Goal: Task Accomplishment & Management: Complete application form

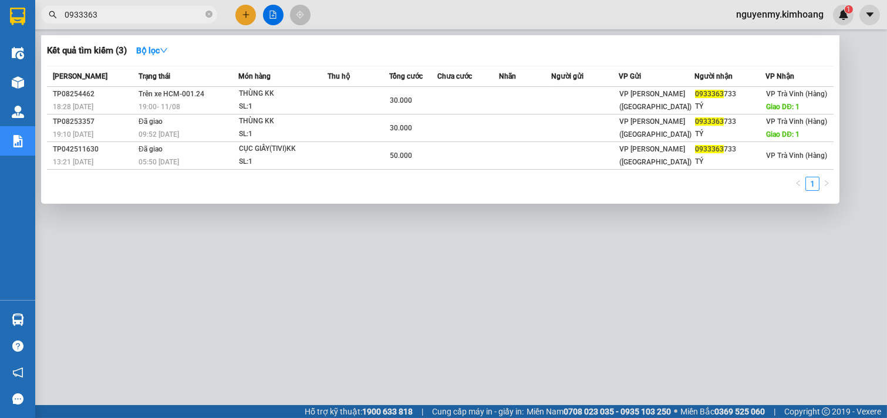
drag, startPoint x: 168, startPoint y: 13, endPoint x: 0, endPoint y: 137, distance: 208.9
click at [0, 137] on section "Kết quả tìm kiếm ( 3 ) Bộ lọc Mã ĐH Trạng thái Món hàng Thu hộ Tổng cước Chưa c…" at bounding box center [443, 209] width 887 height 418
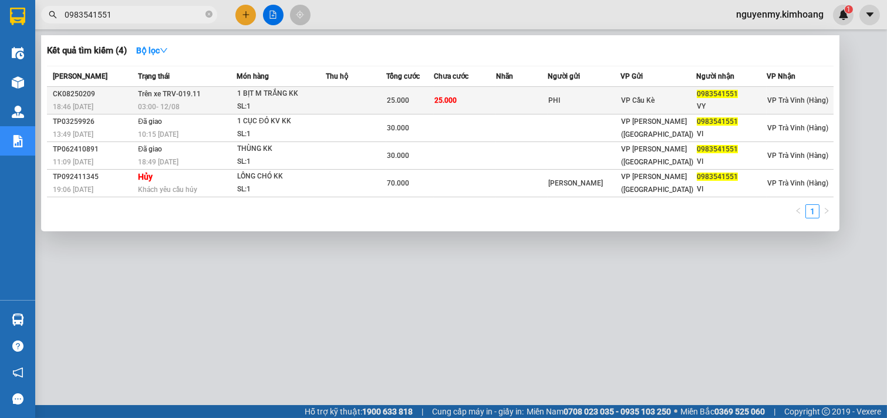
type input "0983541551"
click at [431, 103] on div "25.000" at bounding box center [410, 100] width 46 height 13
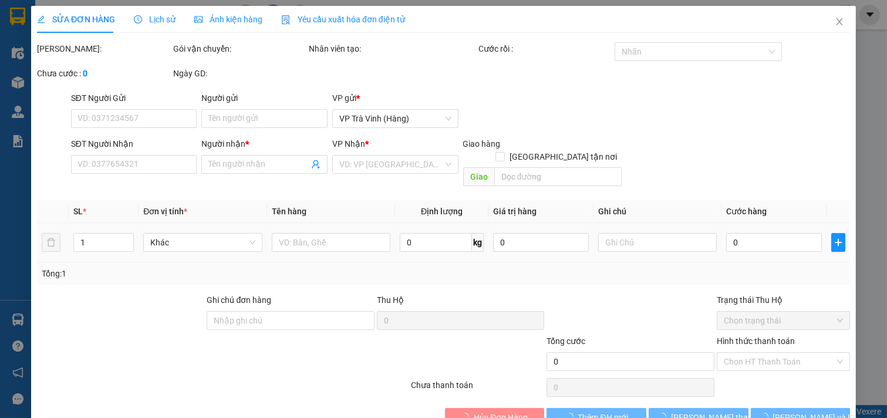
type input "PHI"
type input "0983541551"
type input "VY"
type input "25.000"
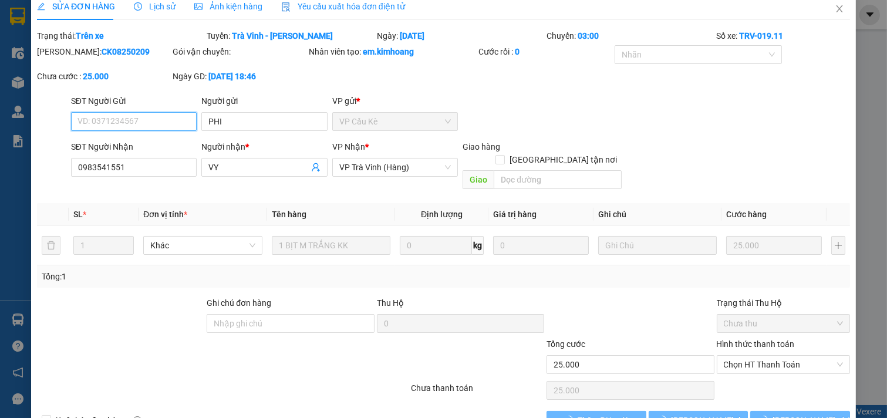
scroll to position [16, 0]
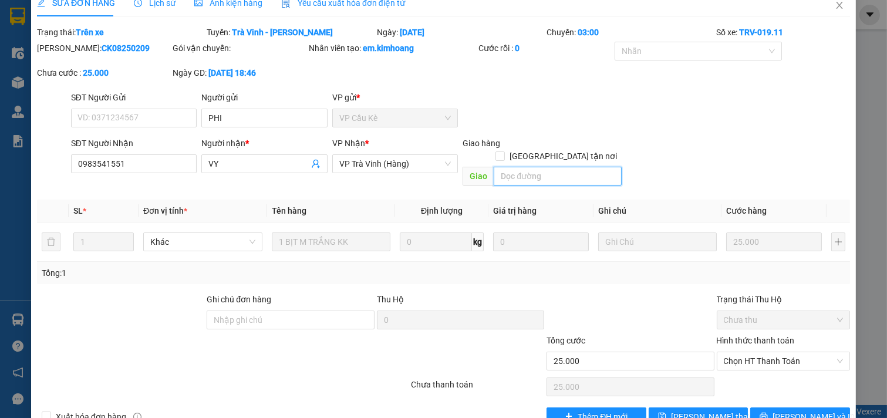
click at [579, 167] on input "text" at bounding box center [556, 176] width 127 height 19
type input "1"
click at [686, 410] on span "[PERSON_NAME] thay đổi" at bounding box center [718, 416] width 94 height 13
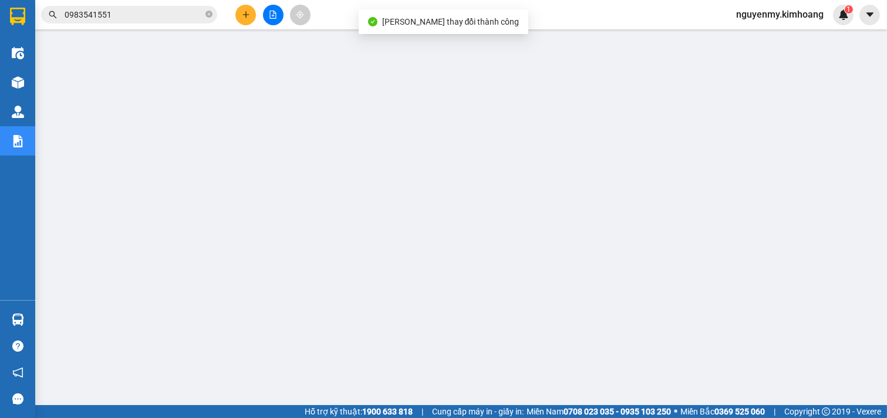
click at [178, 12] on input "0983541551" at bounding box center [134, 14] width 138 height 13
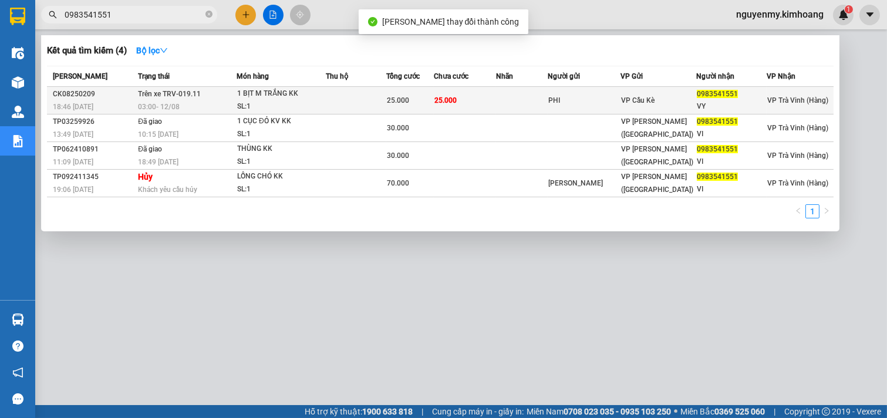
click at [393, 93] on td "25.000" at bounding box center [410, 101] width 48 height 28
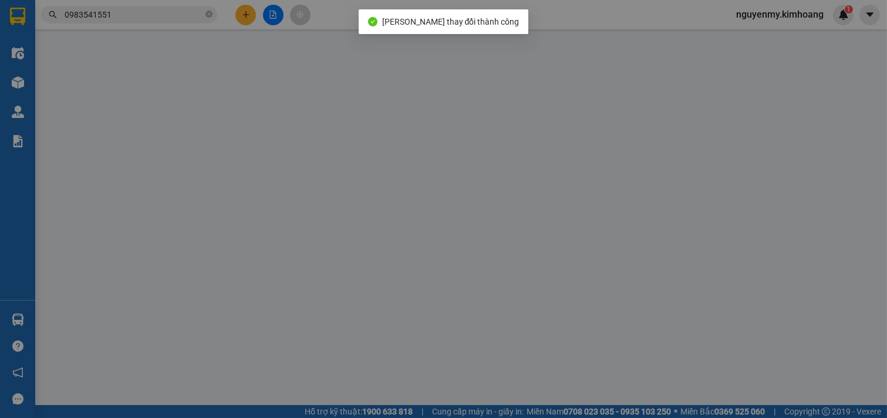
type input "PHI"
type input "0983541551"
type input "VY"
type input "1"
type input "25.000"
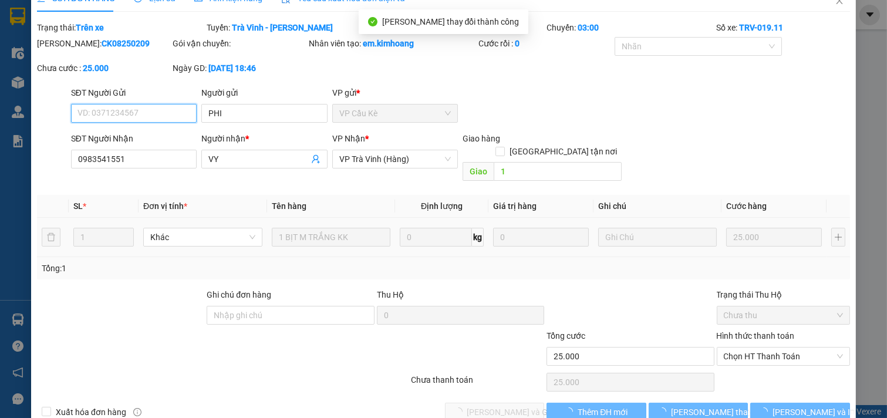
scroll to position [34, 0]
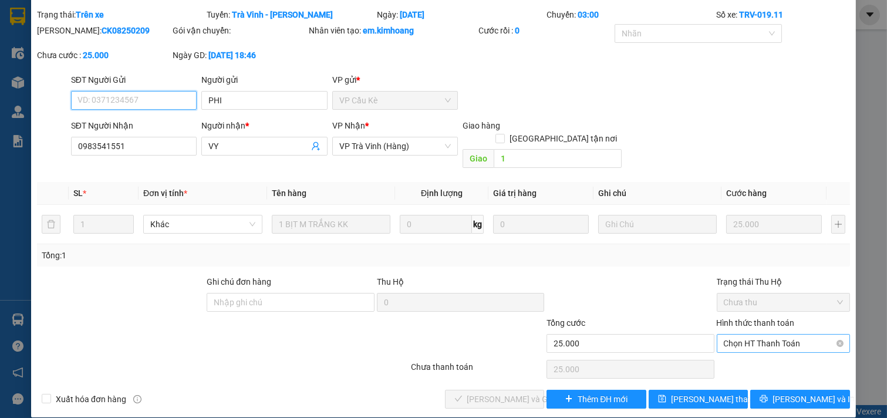
drag, startPoint x: 779, startPoint y: 325, endPoint x: 772, endPoint y: 336, distance: 13.0
click at [778, 334] on span "Chọn HT Thanh Toán" at bounding box center [783, 343] width 120 height 18
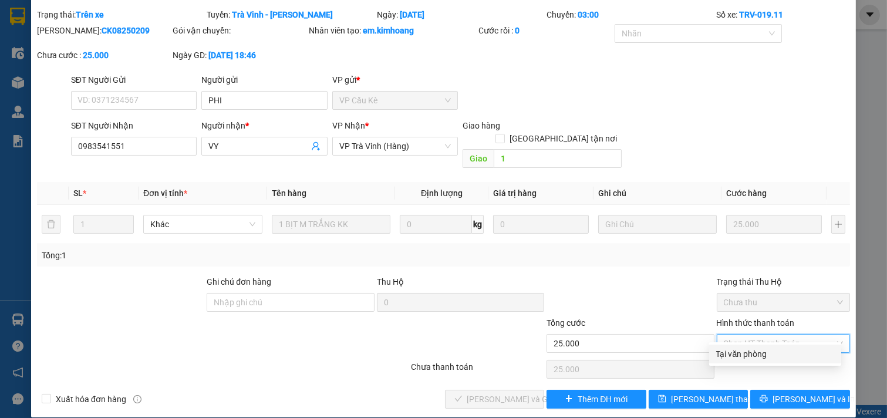
drag, startPoint x: 758, startPoint y: 352, endPoint x: 539, endPoint y: 388, distance: 222.3
click at [757, 353] on div "Tại văn phòng" at bounding box center [775, 353] width 118 height 13
type input "0"
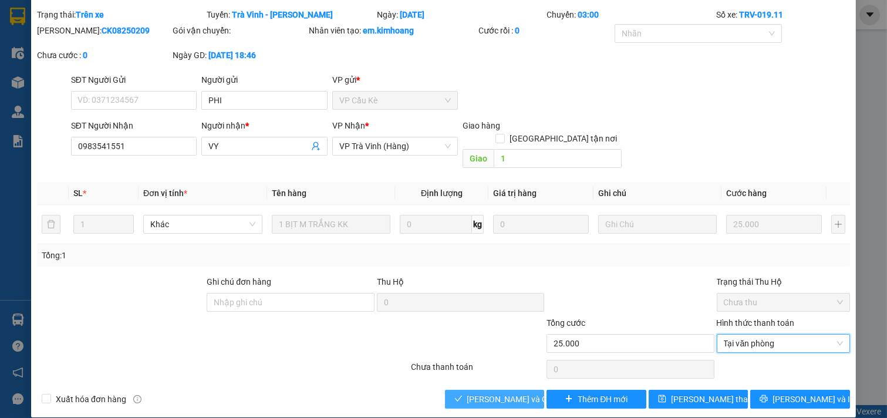
click at [503, 393] on span "[PERSON_NAME] và Giao hàng" at bounding box center [523, 399] width 113 height 13
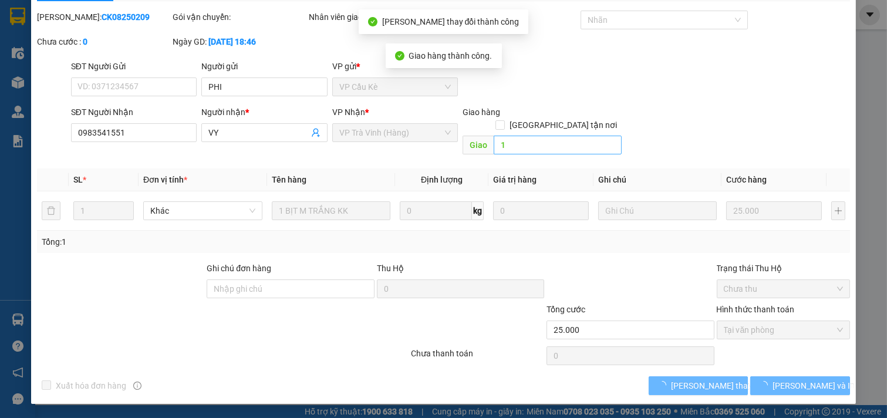
scroll to position [31, 0]
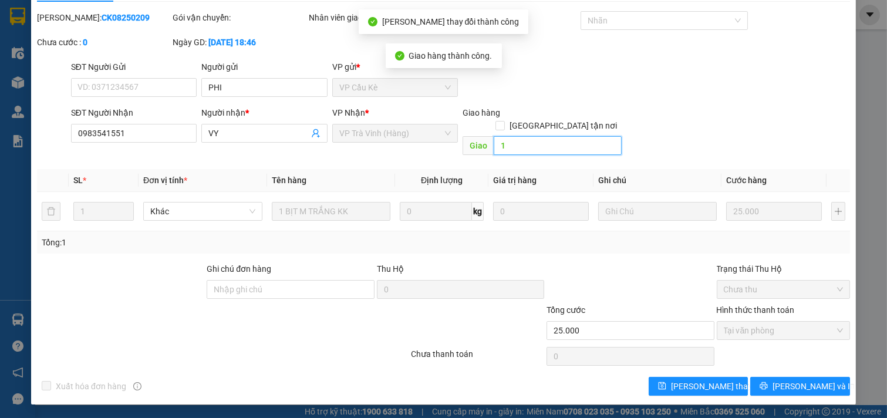
click at [512, 144] on input "1" at bounding box center [556, 145] width 127 height 19
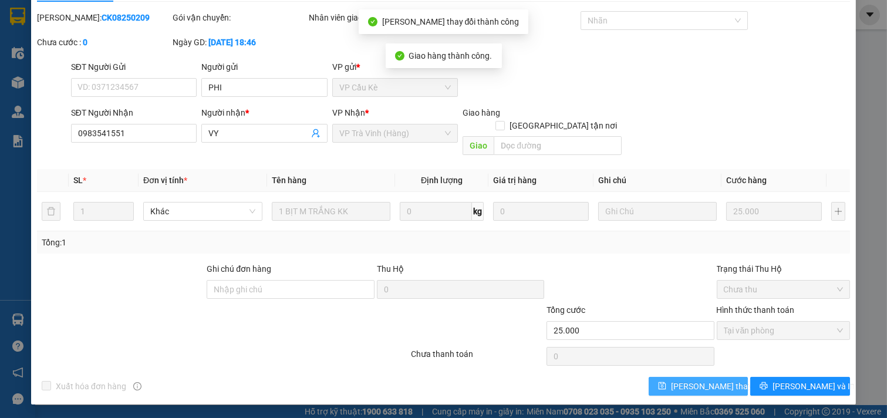
click at [665, 383] on icon "save" at bounding box center [662, 385] width 8 height 8
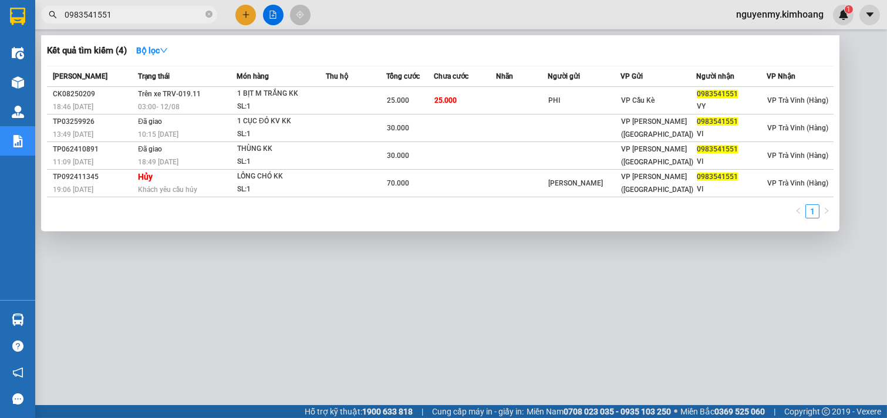
drag, startPoint x: 143, startPoint y: 15, endPoint x: 0, endPoint y: -35, distance: 151.0
click at [0, 0] on html "Kết quả tìm kiếm ( 4 ) Bộ lọc Mã ĐH Trạng thái Món hàng Thu hộ Tổng cước Chưa c…" at bounding box center [443, 209] width 887 height 418
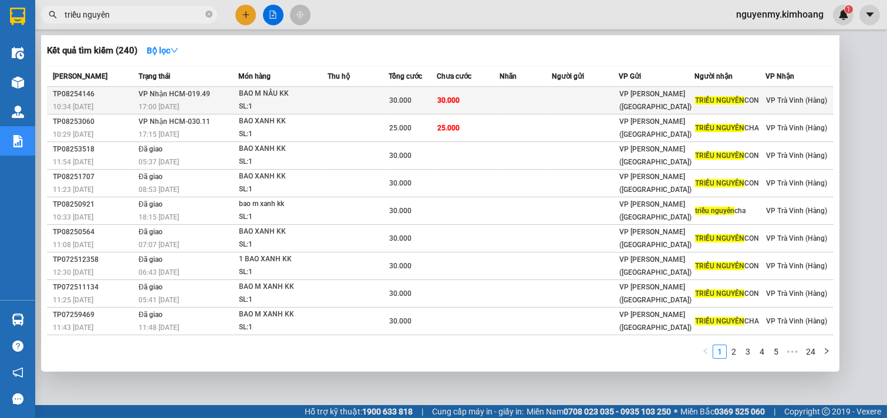
type input "triều nguyên"
click at [462, 96] on td "30.000" at bounding box center [468, 101] width 63 height 28
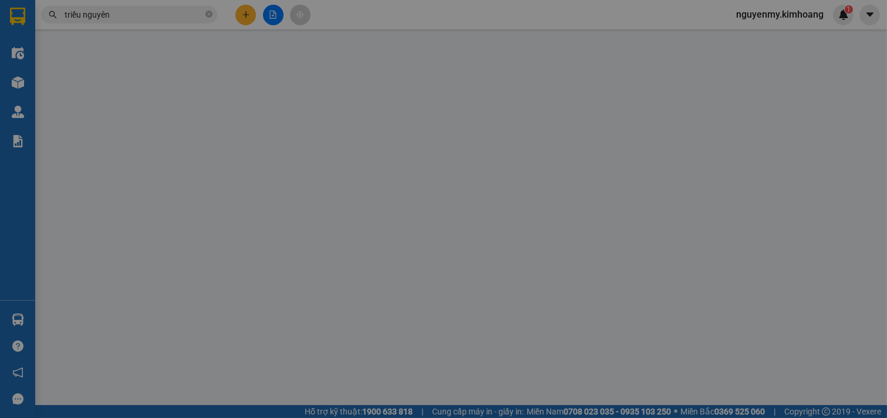
type input "TRIỀU NGUYÊN CON"
type input "30.000"
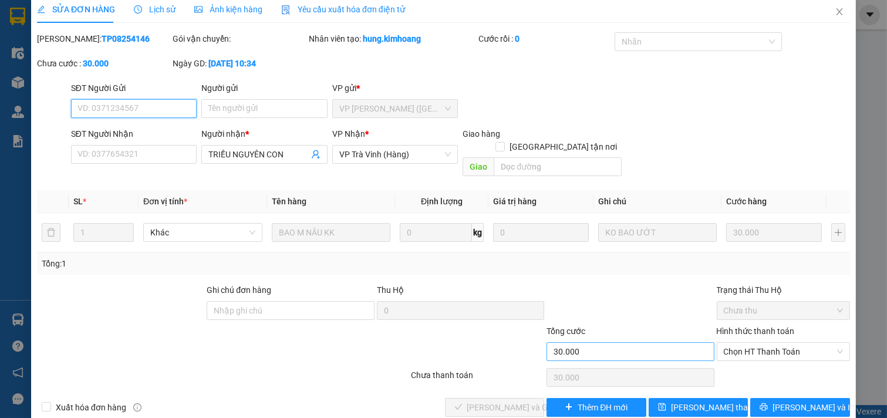
scroll to position [13, 0]
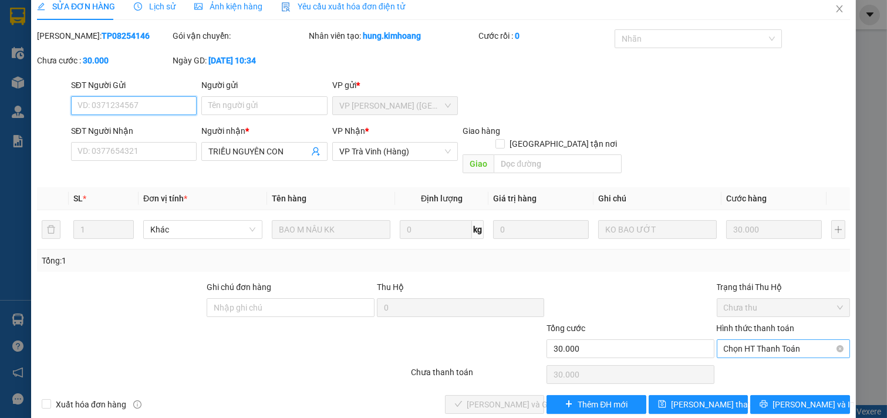
click at [770, 340] on span "Chọn HT Thanh Toán" at bounding box center [783, 349] width 120 height 18
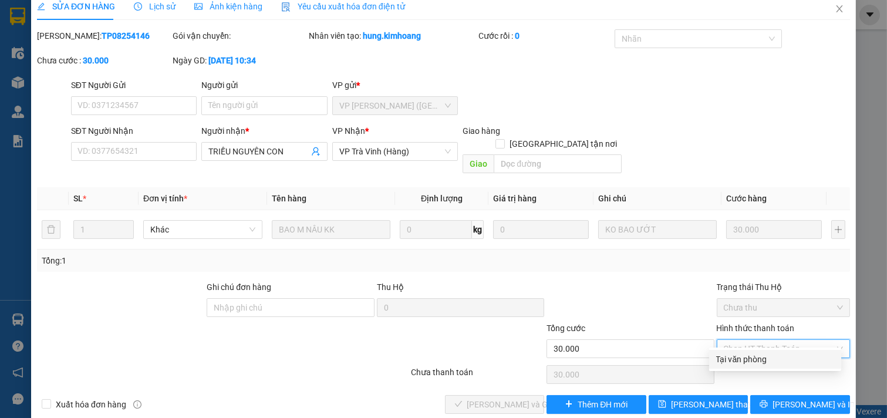
drag, startPoint x: 763, startPoint y: 359, endPoint x: 546, endPoint y: 371, distance: 217.4
click at [761, 360] on div "Tại văn phòng" at bounding box center [775, 359] width 118 height 13
type input "0"
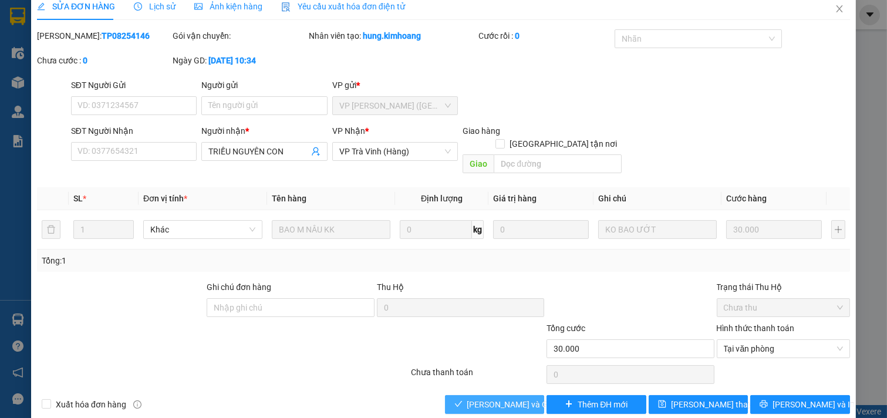
click at [479, 398] on span "[PERSON_NAME] và Giao hàng" at bounding box center [523, 404] width 113 height 13
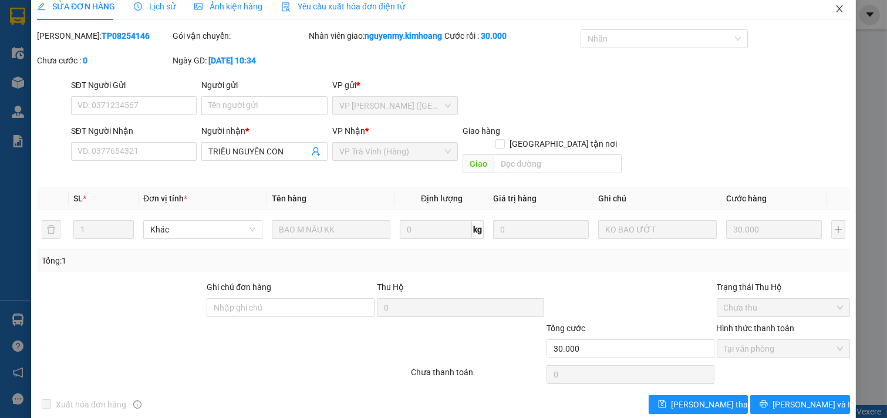
click at [834, 7] on icon "close" at bounding box center [838, 8] width 9 height 9
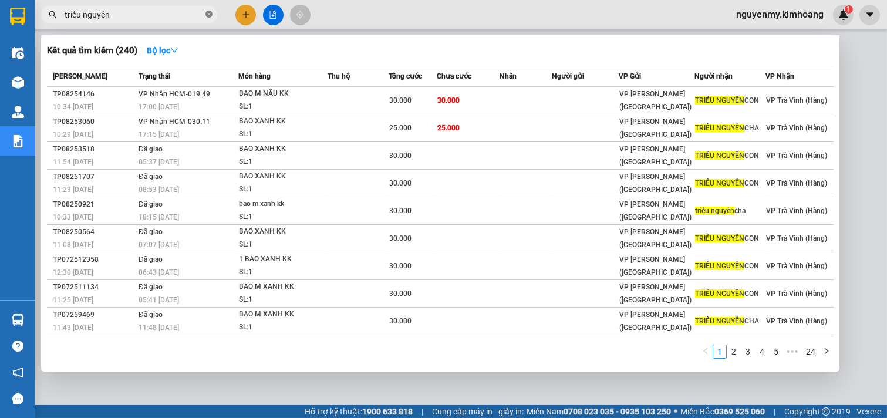
click at [208, 14] on icon "close-circle" at bounding box center [208, 14] width 7 height 7
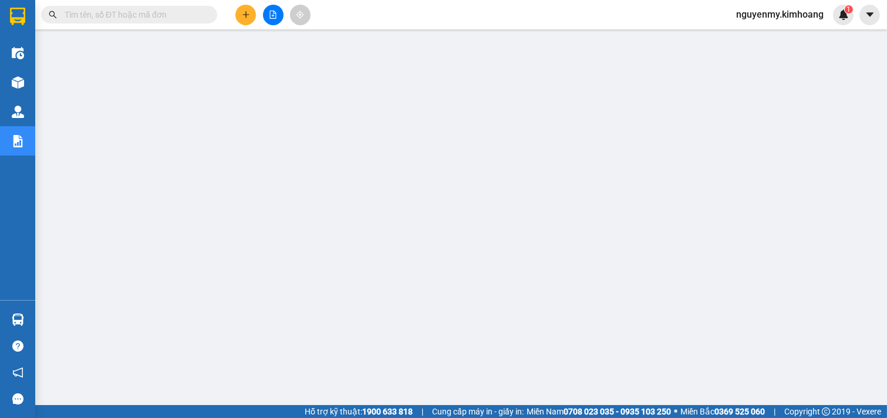
click at [181, 19] on input "text" at bounding box center [134, 14] width 138 height 13
